Goal: Participate in discussion: Engage in conversation with other users on a specific topic

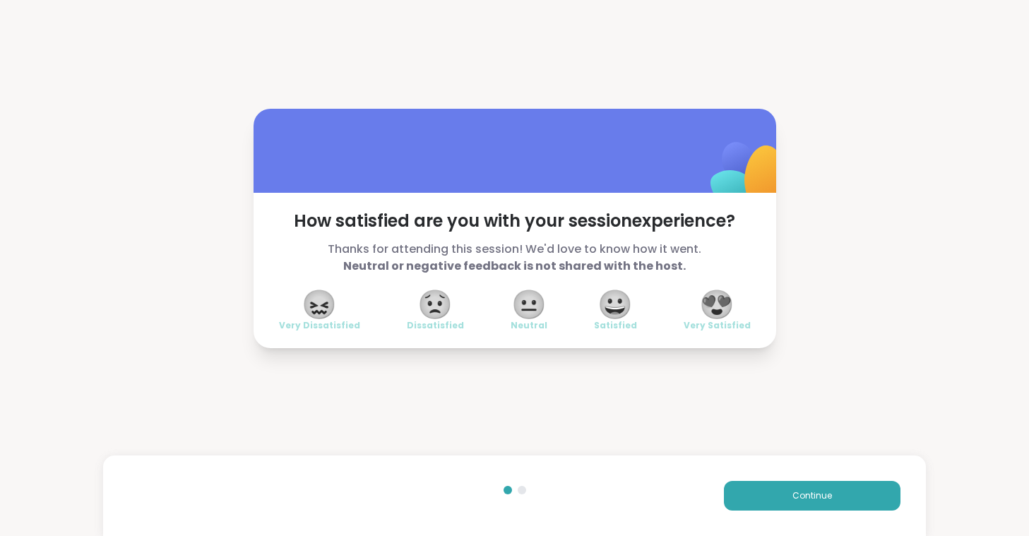
click at [707, 299] on span "😍" at bounding box center [716, 304] width 35 height 25
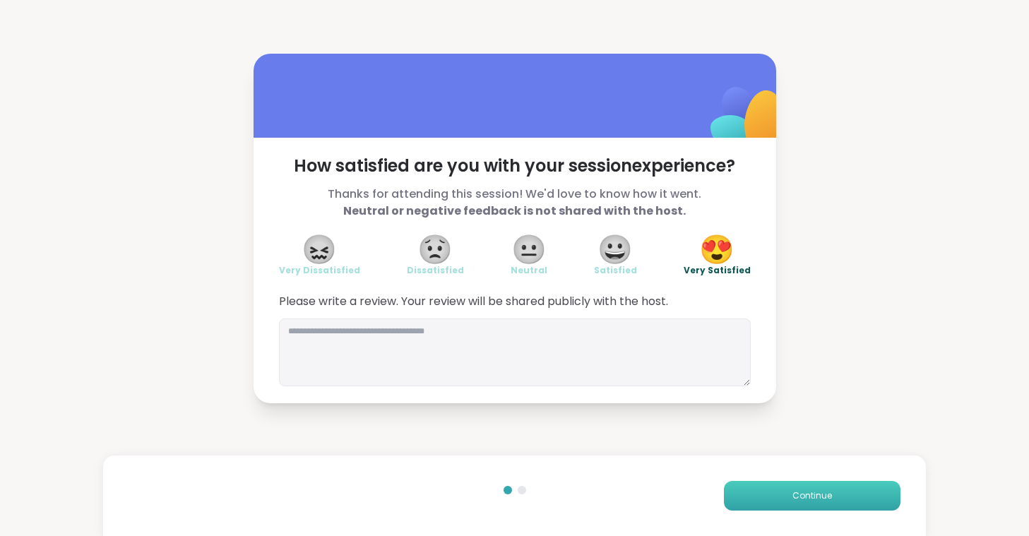
click at [809, 496] on span "Continue" at bounding box center [812, 495] width 40 height 13
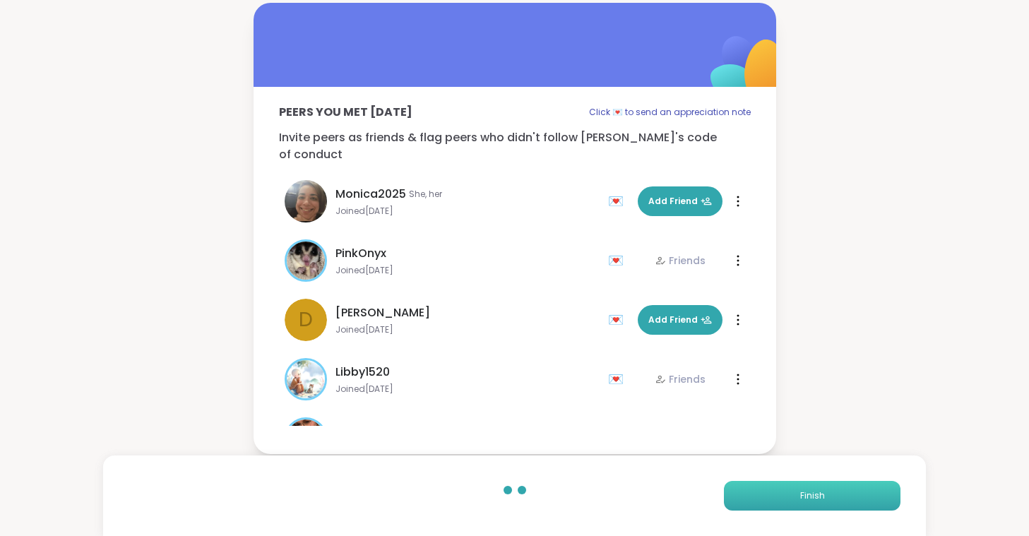
click at [809, 496] on span "Finish" at bounding box center [812, 495] width 25 height 13
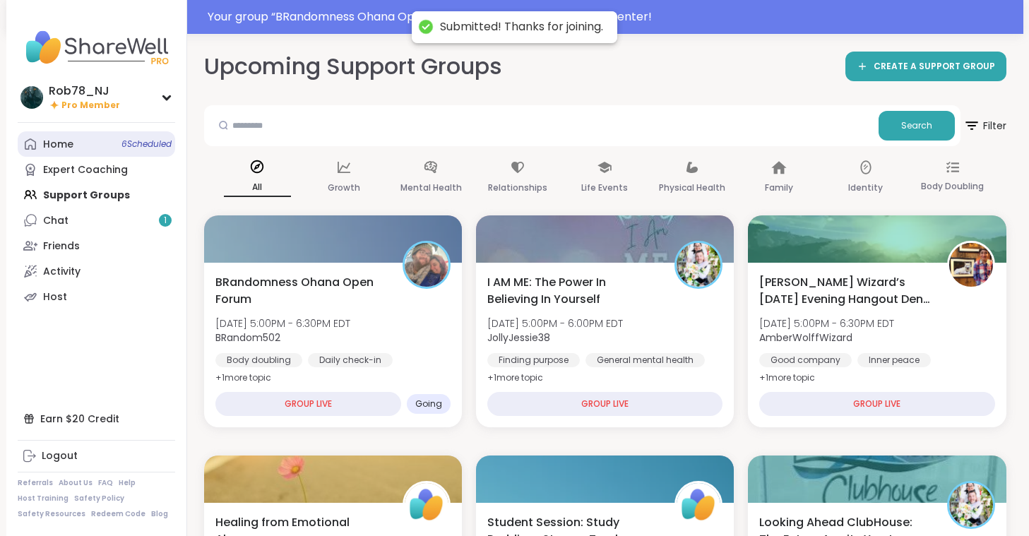
click at [126, 157] on link "Home 6 Scheduled" at bounding box center [96, 143] width 157 height 25
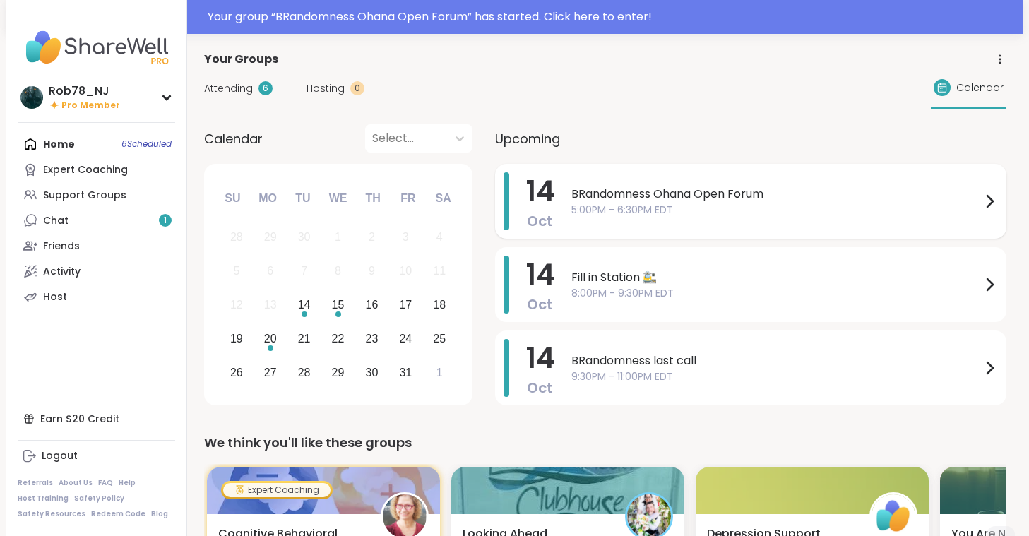
click at [630, 225] on div "BRandomness Ohana Open Forum 5:00PM - 6:30PM EDT" at bounding box center [784, 201] width 427 height 58
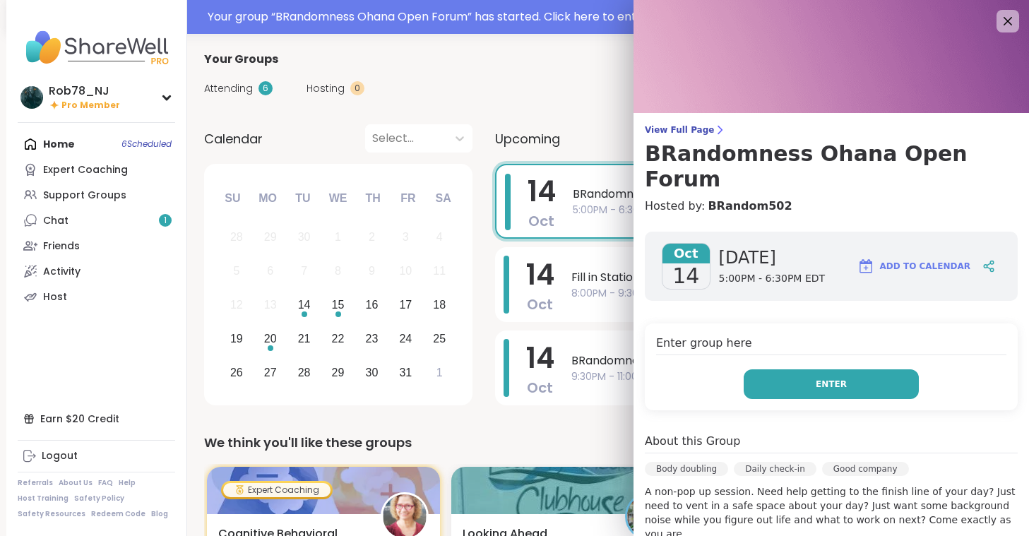
click at [845, 369] on button "Enter" at bounding box center [831, 384] width 175 height 30
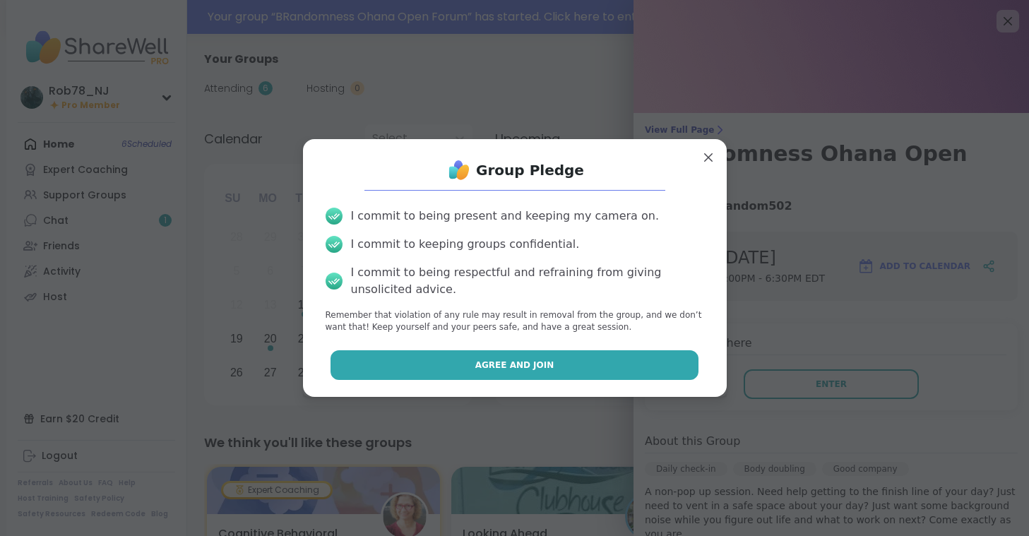
click at [597, 372] on button "Agree and Join" at bounding box center [515, 365] width 368 height 30
click at [597, 372] on span "9:30PM - 11:00PM EDT" at bounding box center [776, 376] width 410 height 15
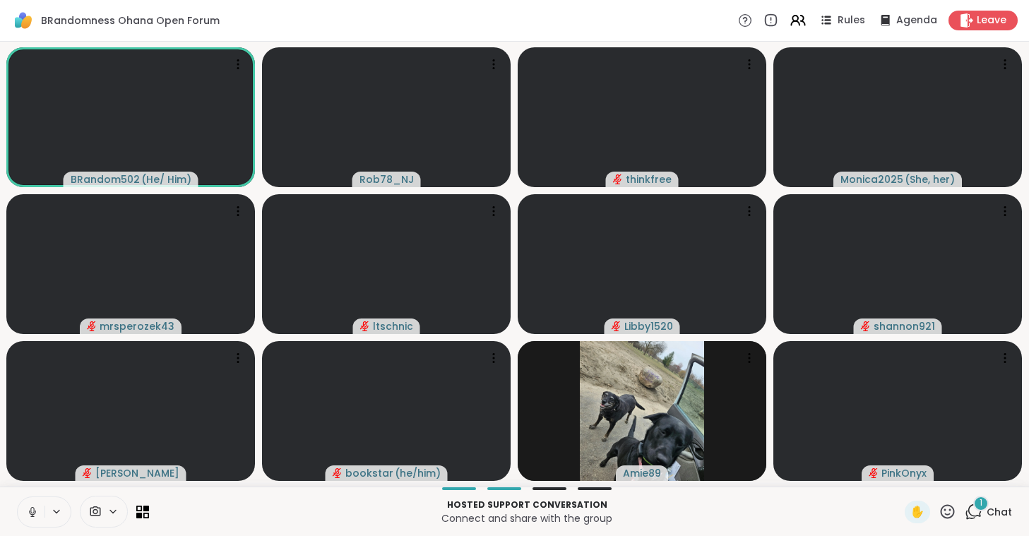
click at [30, 508] on icon at bounding box center [32, 512] width 13 height 13
click at [990, 25] on span "Leave" at bounding box center [992, 20] width 31 height 15
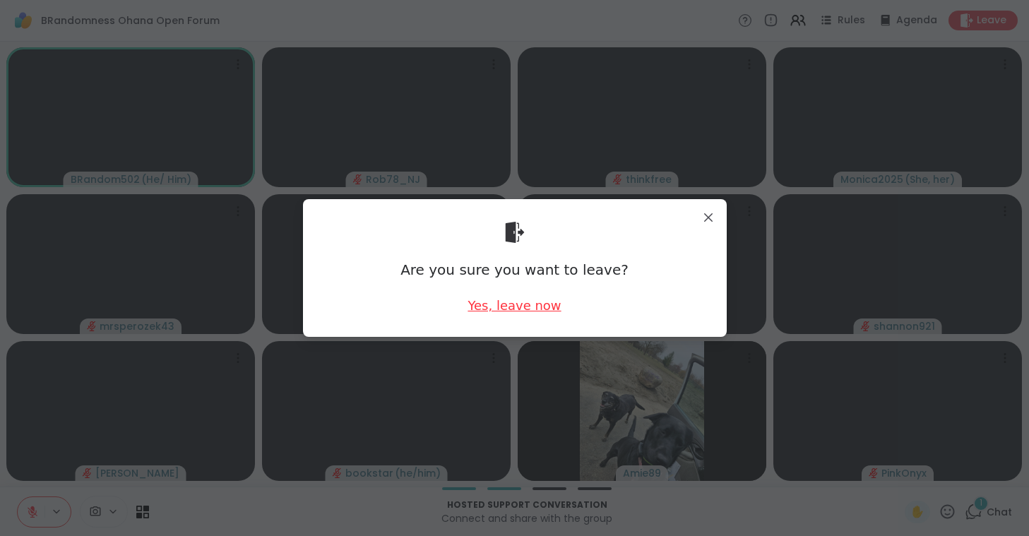
click at [520, 306] on div "Yes, leave now" at bounding box center [514, 306] width 93 height 18
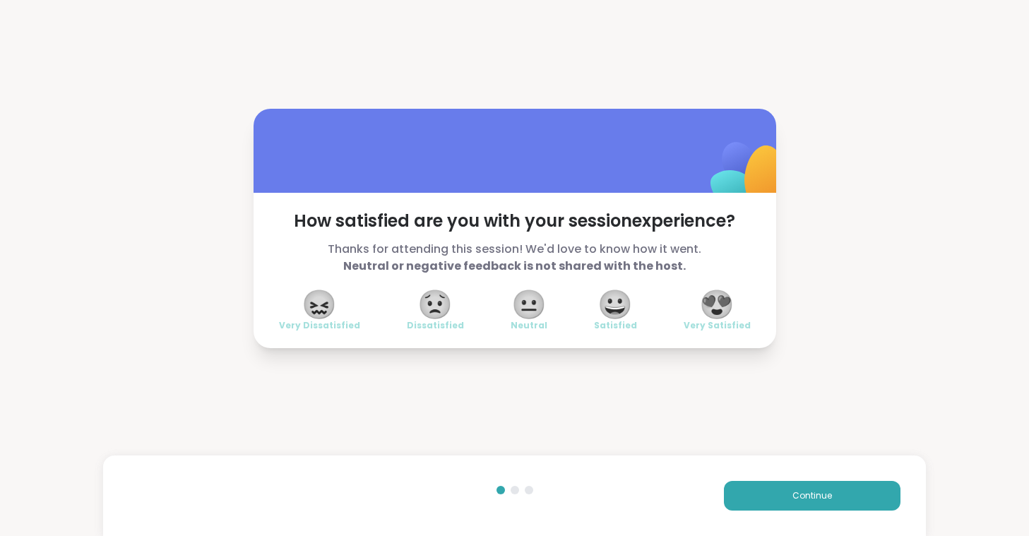
click at [718, 298] on span "😍" at bounding box center [716, 304] width 35 height 25
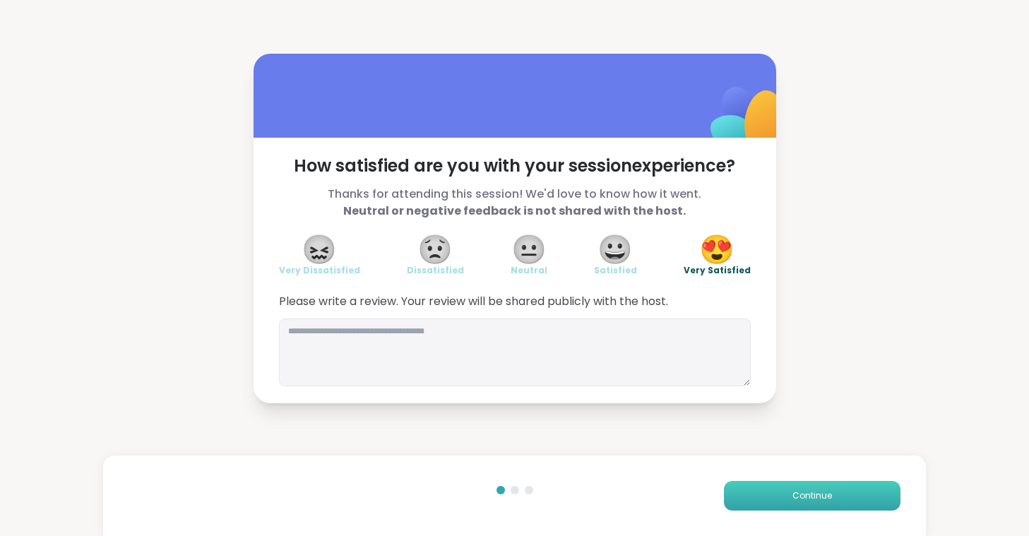
click at [804, 493] on span "Continue" at bounding box center [812, 495] width 40 height 13
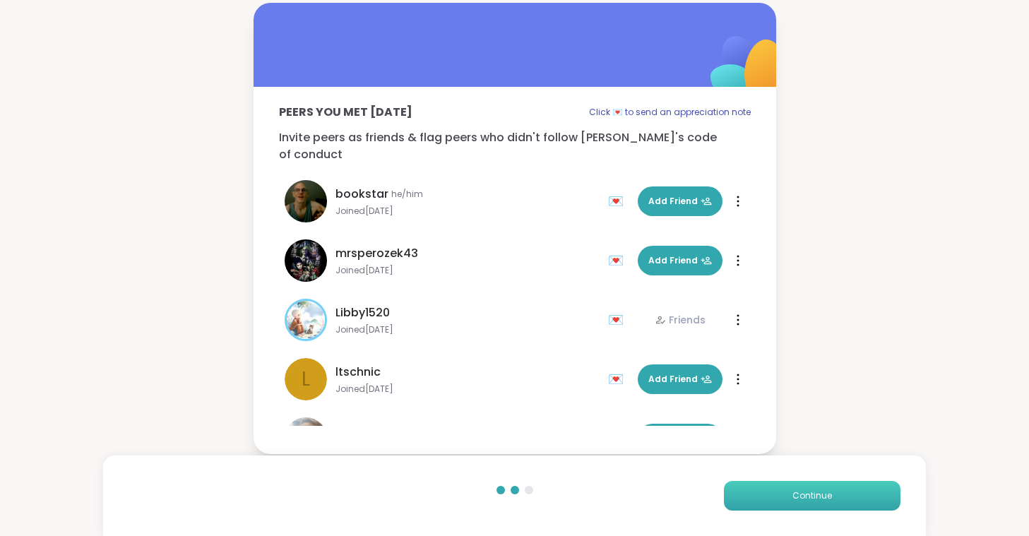
click at [804, 493] on span "Continue" at bounding box center [812, 495] width 40 height 13
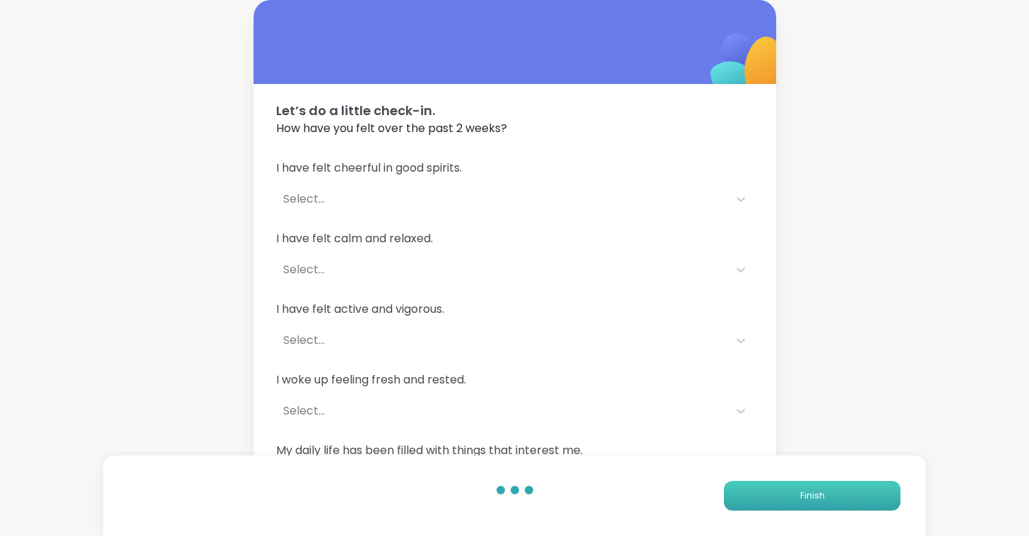
click at [804, 493] on span "Finish" at bounding box center [812, 495] width 25 height 13
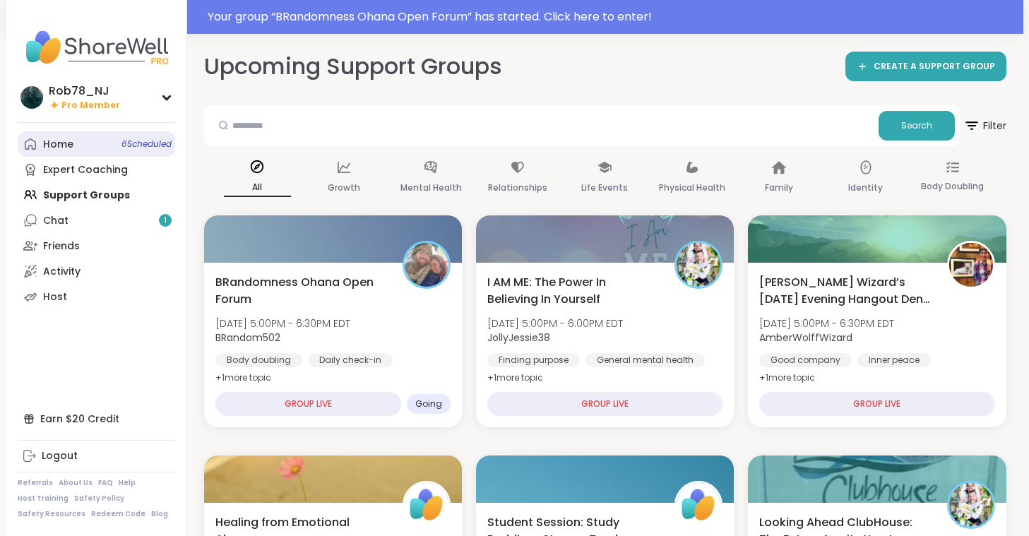
click at [97, 145] on link "Home 6 Scheduled" at bounding box center [96, 143] width 157 height 25
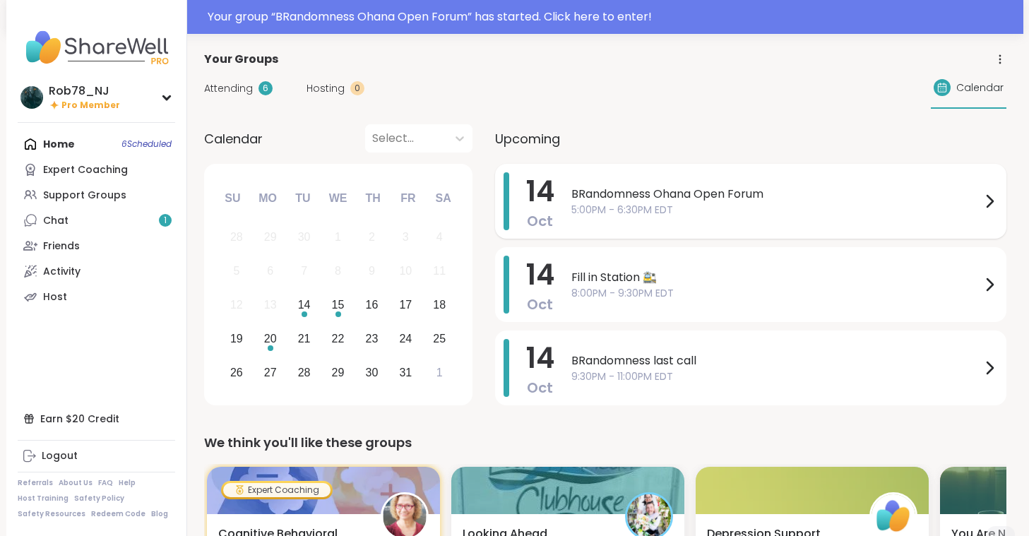
click at [658, 201] on span "BRandomness Ohana Open Forum" at bounding box center [776, 194] width 410 height 17
